Goal: Information Seeking & Learning: Understand process/instructions

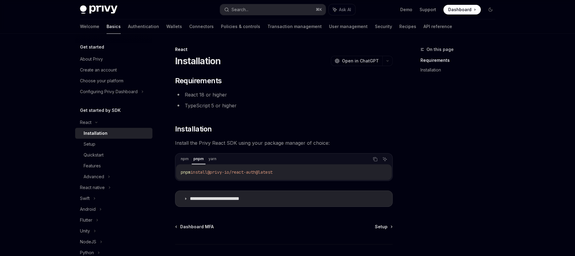
click at [194, 169] on code "pnpm install @privy-io/react-auth@latest" at bounding box center [284, 172] width 206 height 7
copy div "pnpm install @privy-io/react-auth@latest"
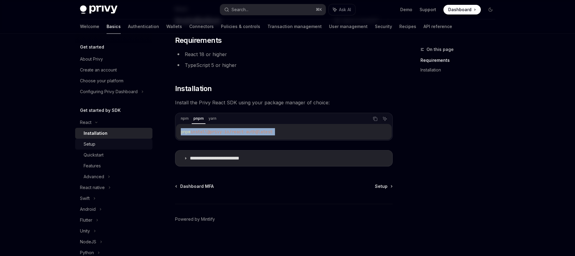
click at [90, 145] on div "Setup" at bounding box center [90, 144] width 12 height 7
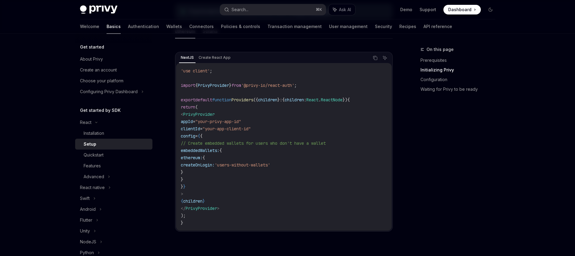
scroll to position [181, 0]
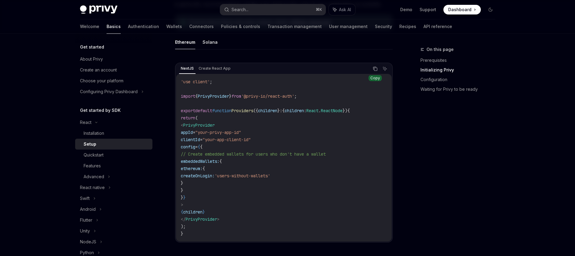
click at [376, 69] on icon "Copy the contents from the code block" at bounding box center [375, 68] width 5 height 5
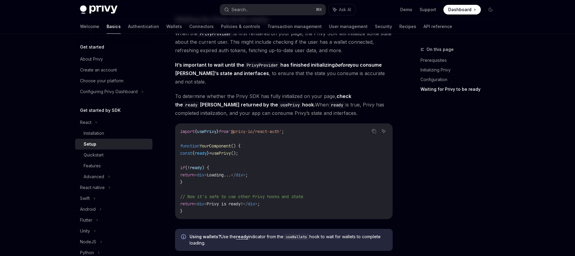
scroll to position [523, 0]
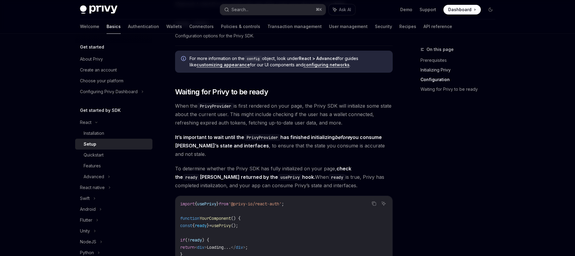
click at [427, 70] on link "Initializing Privy" at bounding box center [460, 70] width 80 height 10
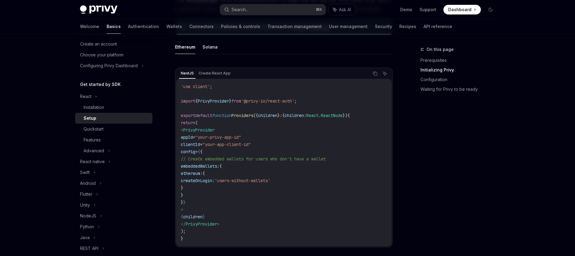
scroll to position [36, 0]
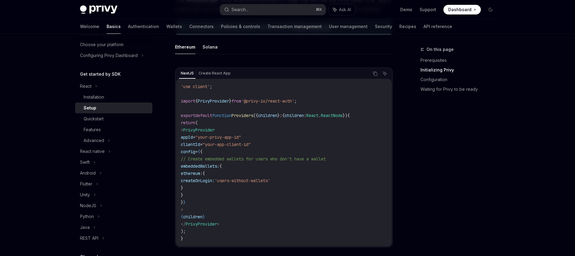
click at [340, 144] on code "'use client' ; import { PrivyProvider } from '@privy-io/react-auth' ; export de…" at bounding box center [284, 162] width 206 height 159
click at [444, 137] on div "On this page Prerequisites Initializing Privy Configuration Waiting for Privy t…" at bounding box center [454, 151] width 92 height 210
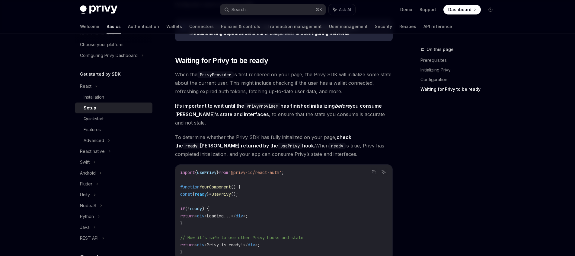
scroll to position [537, 0]
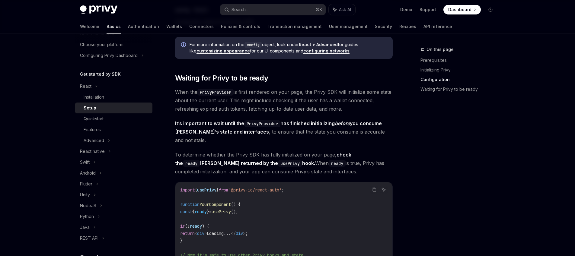
click at [460, 12] on span "Dashboard" at bounding box center [459, 10] width 23 height 6
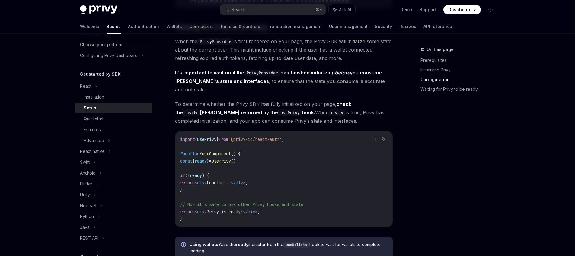
scroll to position [594, 0]
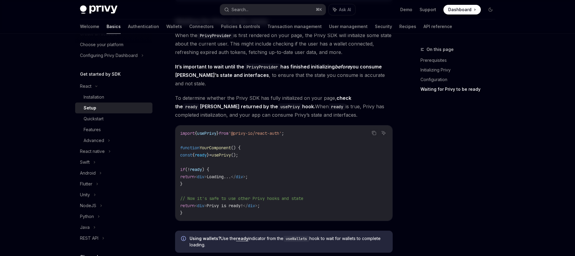
click at [206, 99] on strong "check the ready Boolean returned by the usePrivy hook." at bounding box center [263, 102] width 176 height 14
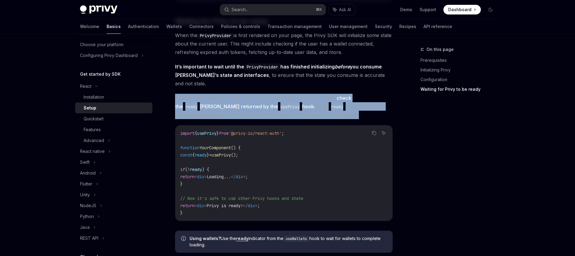
click at [206, 99] on strong "check the ready Boolean returned by the usePrivy hook." at bounding box center [263, 102] width 176 height 14
click at [218, 102] on span "To determine whether the Privy SDK has fully initialized on your page, check th…" at bounding box center [284, 106] width 218 height 25
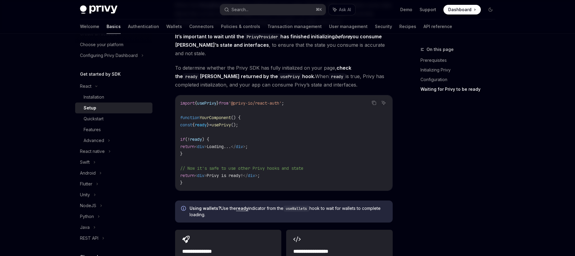
scroll to position [630, 0]
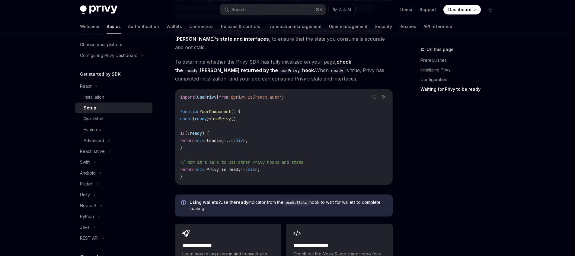
click at [187, 116] on span "const" at bounding box center [186, 118] width 12 height 5
drag, startPoint x: 187, startPoint y: 110, endPoint x: 270, endPoint y: 111, distance: 82.7
click at [270, 111] on code "import { usePrivy } from '@privy-io/react-auth' ; function YourComponent () { c…" at bounding box center [283, 137] width 207 height 87
copy code "const { ready } = usePrivy ();"
drag, startPoint x: 183, startPoint y: 126, endPoint x: 192, endPoint y: 137, distance: 14.6
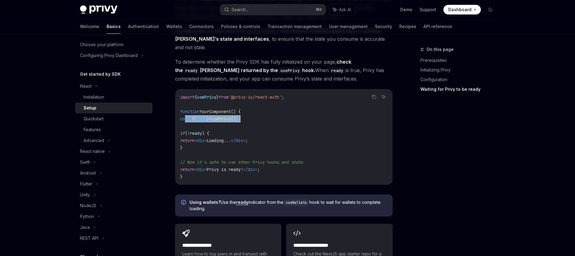
click at [192, 137] on code "import { usePrivy } from '@privy-io/react-auth' ; function YourComponent () { c…" at bounding box center [283, 137] width 207 height 87
copy code "if ( ! ready ) { return < div > Loading... </ div > ; }"
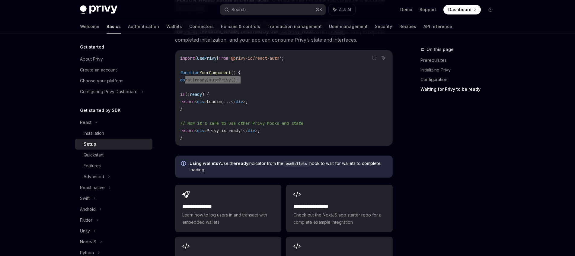
scroll to position [666, 0]
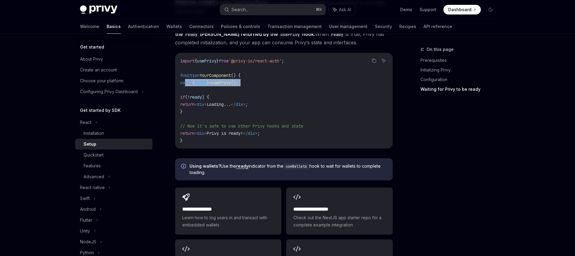
click at [292, 164] on code "useWallets" at bounding box center [296, 167] width 26 height 6
click at [107, 152] on div "Quickstart" at bounding box center [116, 155] width 65 height 7
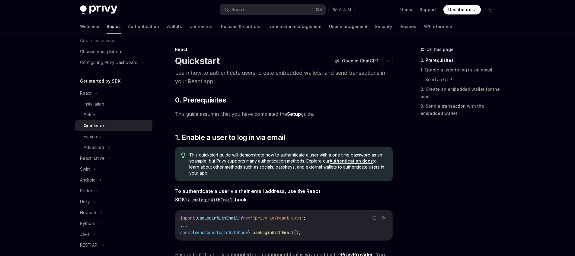
scroll to position [29, 0]
click at [107, 148] on div "Advanced" at bounding box center [113, 147] width 77 height 11
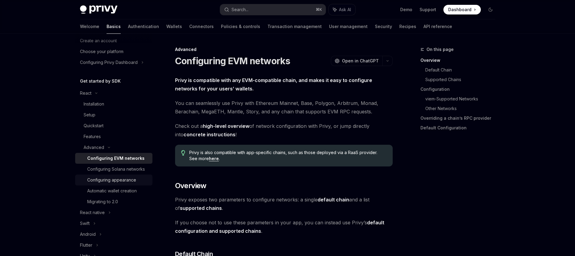
click at [133, 184] on div "Configuring appearance" at bounding box center [111, 180] width 49 height 7
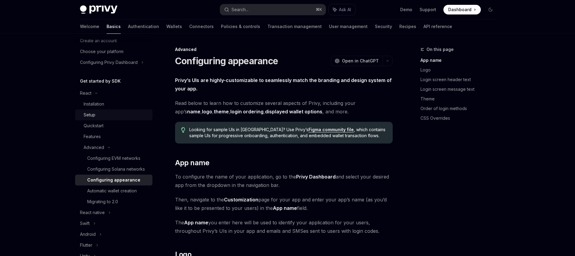
click at [89, 116] on div "Setup" at bounding box center [90, 114] width 12 height 7
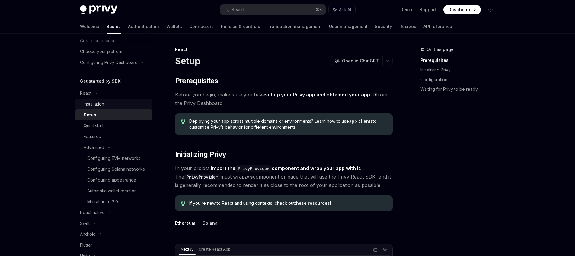
click at [111, 100] on link "Installation" at bounding box center [113, 104] width 77 height 11
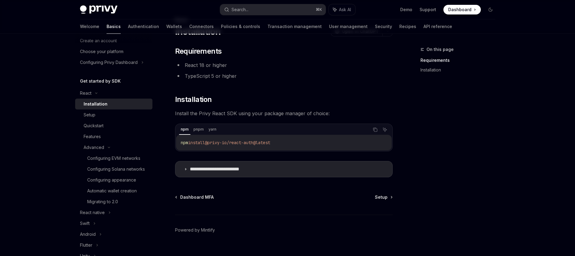
scroll to position [36, 0]
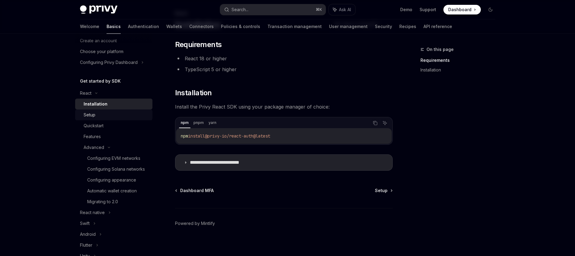
click at [108, 116] on div "Setup" at bounding box center [116, 114] width 65 height 7
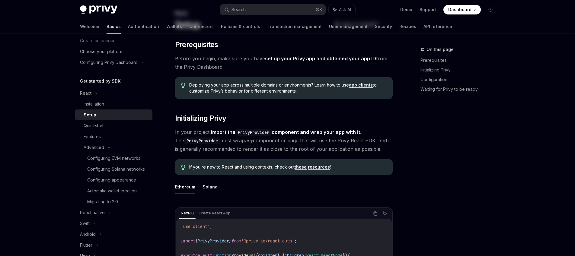
type textarea "*"
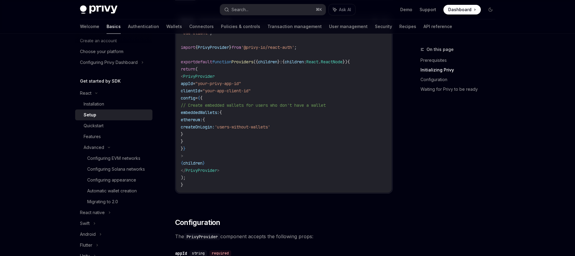
scroll to position [207, 0]
